Goal: Transaction & Acquisition: Obtain resource

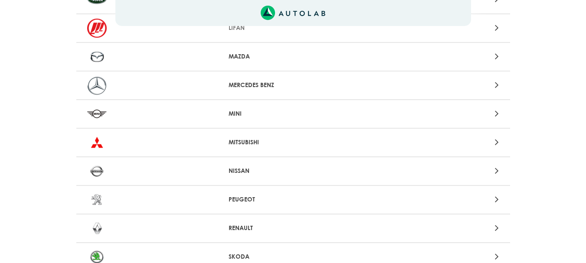
scroll to position [694, 0]
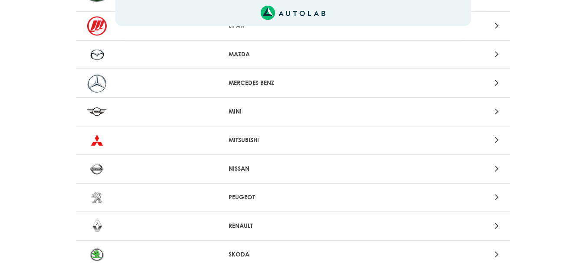
click at [236, 170] on p "NISSAN" at bounding box center [293, 168] width 129 height 9
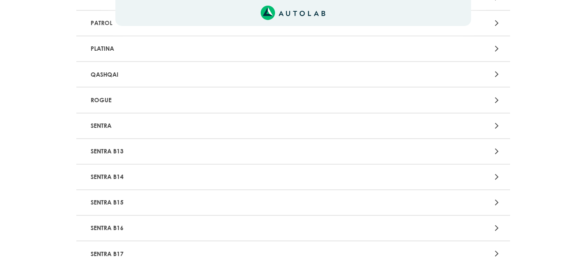
scroll to position [738, 0]
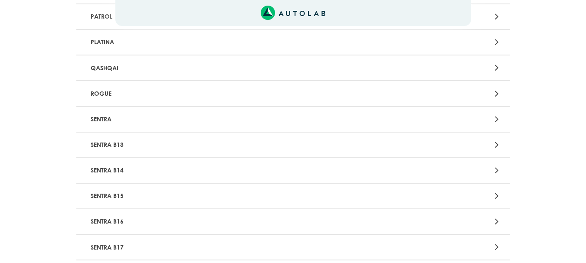
click at [125, 145] on p "SENTRA B13" at bounding box center [222, 145] width 270 height 16
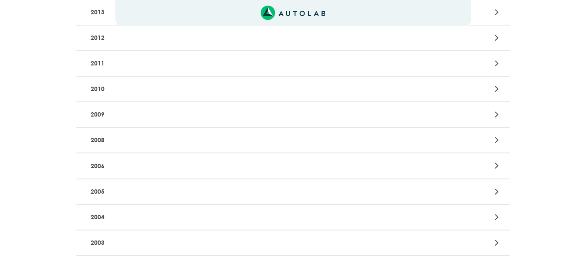
scroll to position [304, 0]
click at [109, 187] on p "2005" at bounding box center [222, 190] width 270 height 16
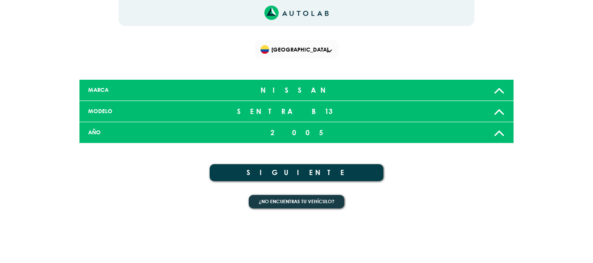
click at [266, 172] on button "SIGUIENTE" at bounding box center [297, 172] width 174 height 17
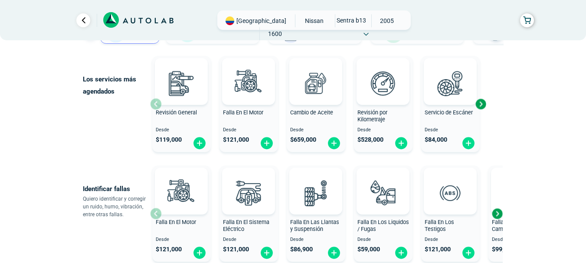
scroll to position [87, 0]
click at [481, 104] on div "Next slide" at bounding box center [480, 104] width 13 height 13
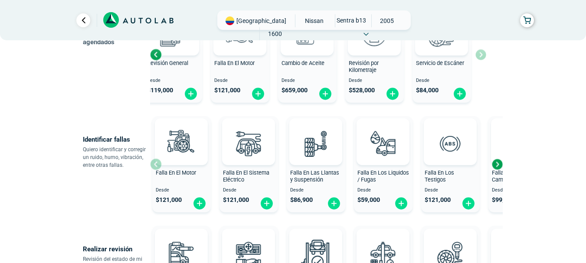
scroll to position [174, 0]
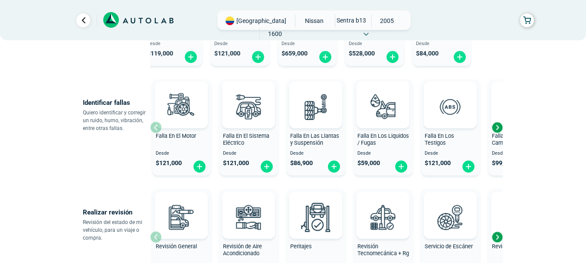
click at [500, 125] on div "Next slide" at bounding box center [497, 127] width 13 height 13
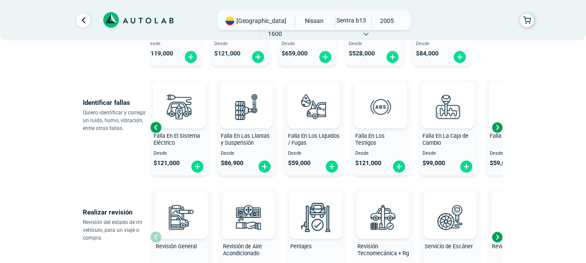
click at [500, 125] on div "Next slide" at bounding box center [497, 127] width 13 height 13
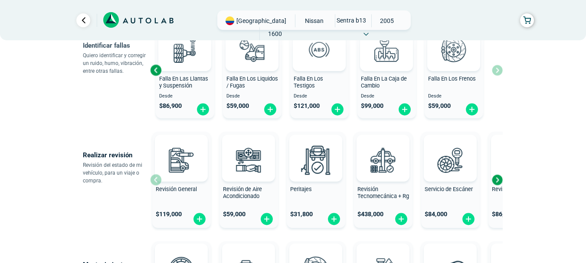
scroll to position [260, 0]
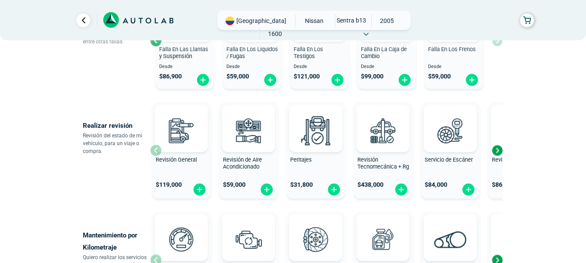
click at [498, 149] on div "Next slide" at bounding box center [497, 150] width 13 height 13
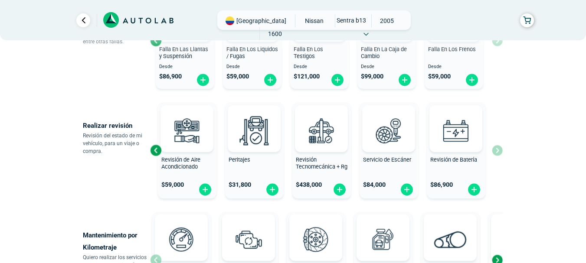
click at [498, 149] on div "Revisión General $ 119,000 Revisión de Aire Acondicionado $ 59,000 Peritajes $ …" at bounding box center [326, 150] width 353 height 103
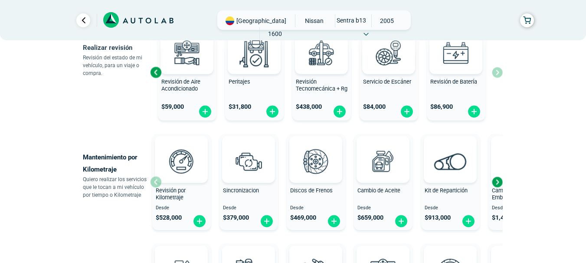
scroll to position [390, 0]
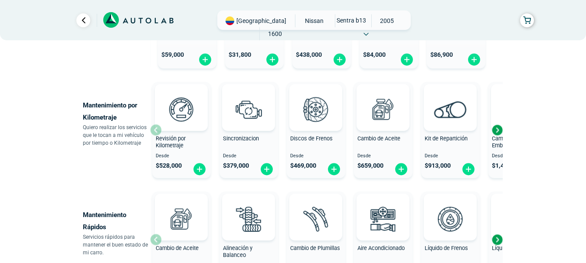
click at [498, 129] on div "Next slide" at bounding box center [497, 130] width 13 height 13
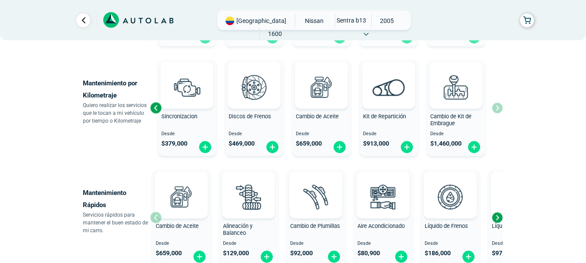
scroll to position [477, 0]
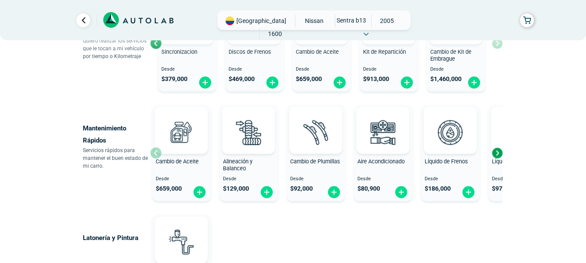
click at [499, 156] on div "Next slide" at bounding box center [497, 153] width 13 height 13
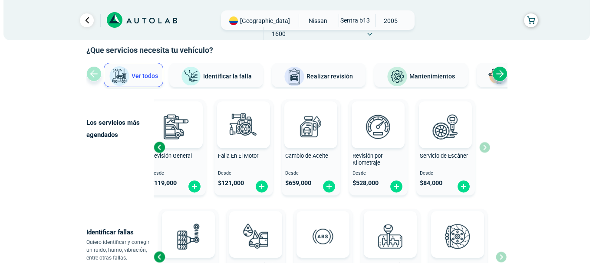
scroll to position [43, 0]
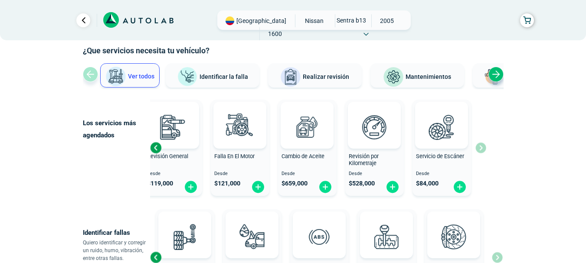
click at [155, 146] on div "Previous slide" at bounding box center [155, 147] width 13 height 13
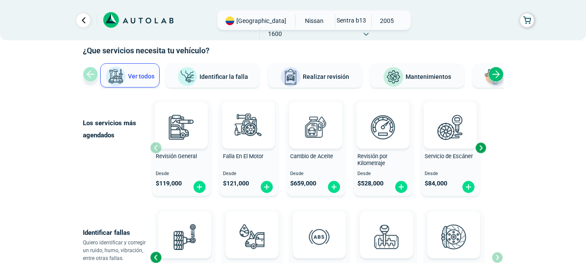
click at [188, 157] on span "Revisión General" at bounding box center [176, 156] width 41 height 7
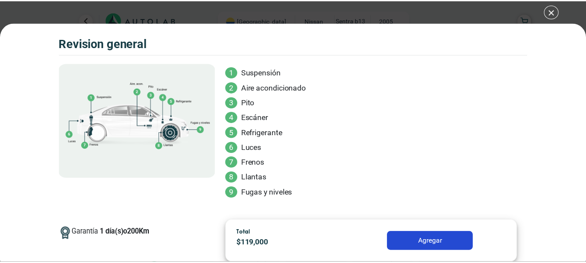
scroll to position [82, 0]
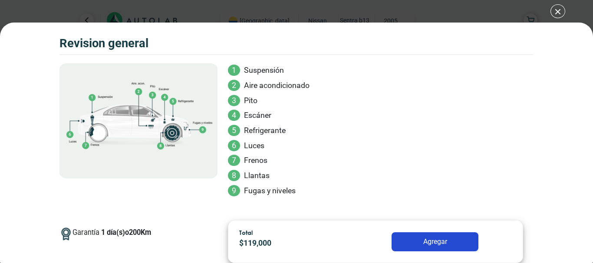
click at [559, 4] on div "Volkswagen Crossfox 2018 REVISION GENERAL $ 119,000 1 200" at bounding box center [296, 131] width 593 height 263
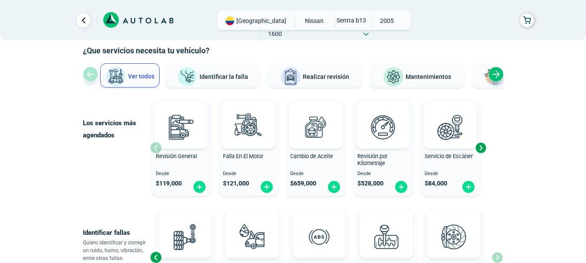
drag, startPoint x: 559, startPoint y: 4, endPoint x: 20, endPoint y: 89, distance: 545.0
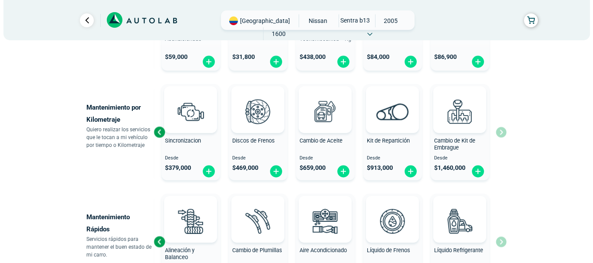
scroll to position [390, 0]
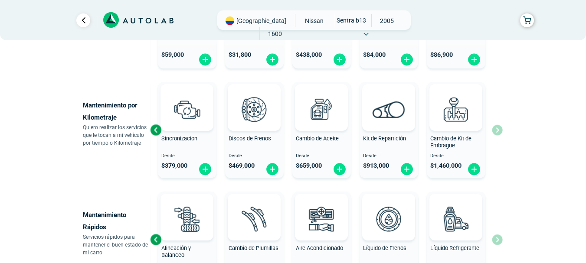
click at [156, 130] on div "Previous slide" at bounding box center [155, 130] width 13 height 13
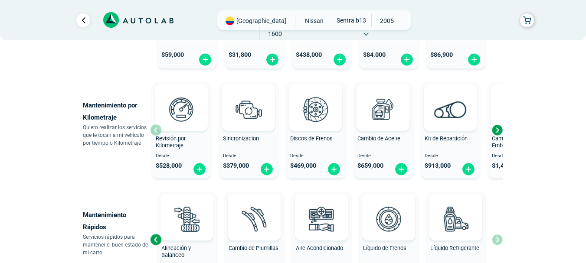
click at [246, 134] on div "Sincronizacion Desde $ 379,000" at bounding box center [249, 130] width 59 height 92
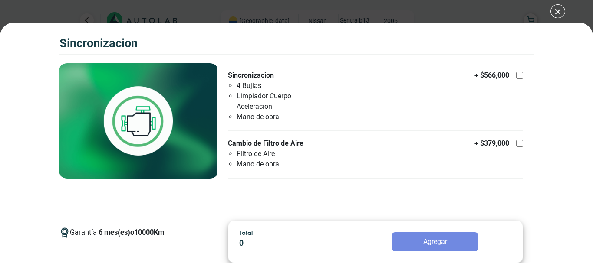
click at [517, 75] on div at bounding box center [519, 75] width 7 height 7
click at [517, 75] on input "Sincronizacion 4 Bujias Limpiador Cuerpo Aceleracion Mano de obra + $ 566,000" at bounding box center [519, 75] width 7 height 7
checkbox input "true"
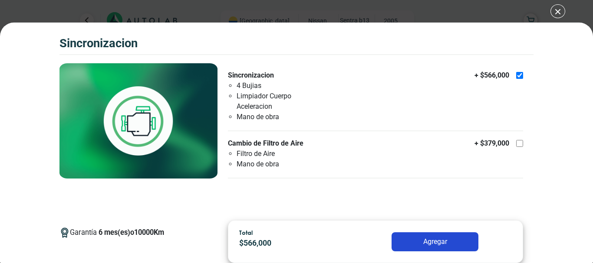
click at [517, 144] on div at bounding box center [519, 143] width 7 height 7
click at [517, 144] on input "Cambio de Filtro de Aire Filtro de Aire Mano de obra + $ 379,000" at bounding box center [519, 143] width 7 height 7
checkbox input "true"
